Goal: Find specific page/section: Find specific page/section

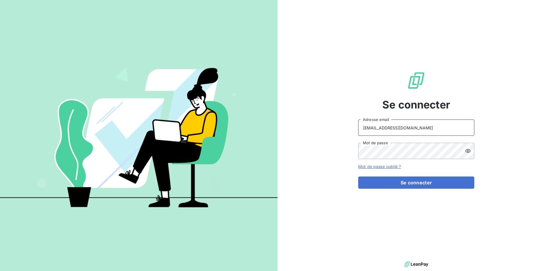
click at [403, 126] on input "[EMAIL_ADDRESS][DOMAIN_NAME]" at bounding box center [416, 127] width 116 height 16
type input "[PERSON_NAME][EMAIL_ADDRESS][DOMAIN_NAME]"
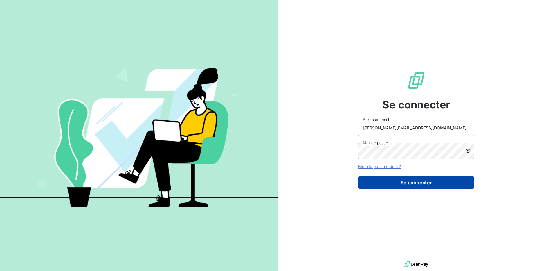
click at [415, 183] on button "Se connecter" at bounding box center [416, 182] width 116 height 12
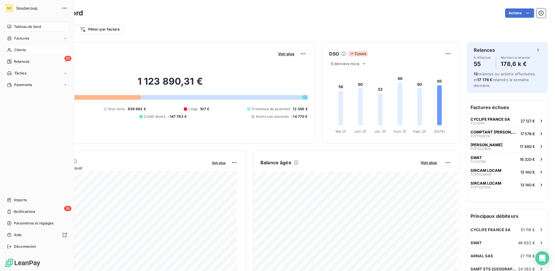
click at [14, 51] on span "Clients" at bounding box center [20, 49] width 12 height 5
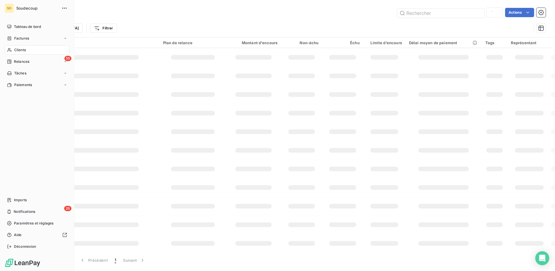
type input "sud inox"
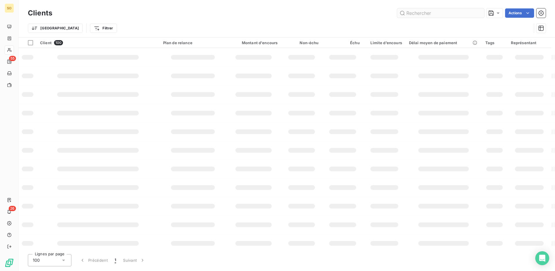
click at [416, 12] on input "text" at bounding box center [440, 12] width 87 height 9
type input "CEOS"
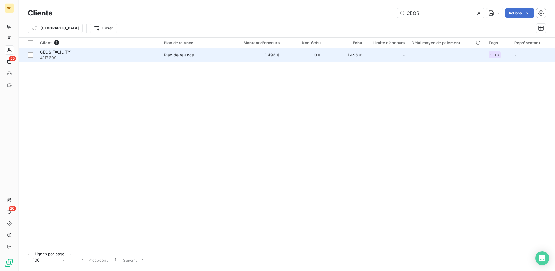
click at [160, 57] on td "CEOS FACILITY 4117609" at bounding box center [99, 55] width 124 height 14
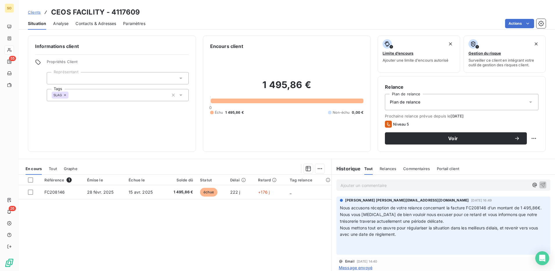
scroll to position [29, 0]
